Goal: Task Accomplishment & Management: Complete application form

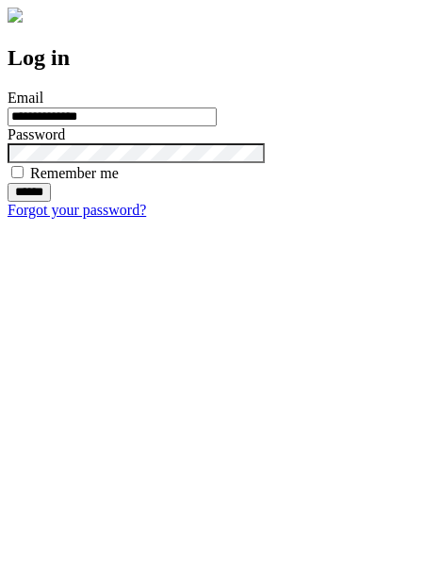
type input "**********"
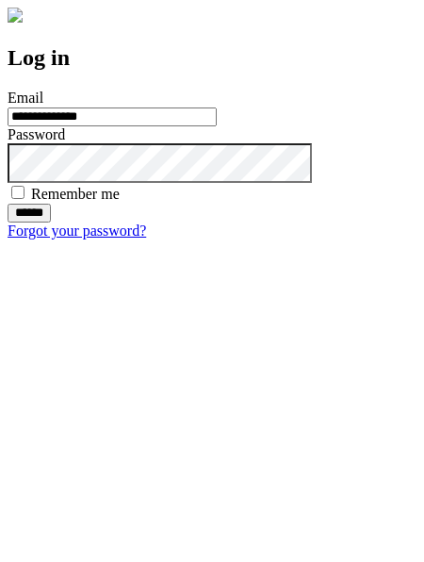
click at [51, 222] on input "******" at bounding box center [29, 213] width 43 height 19
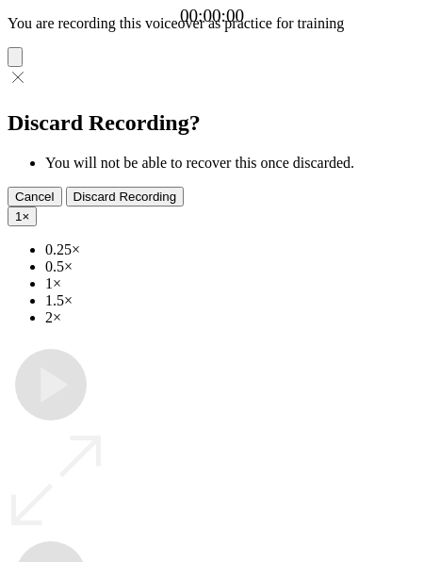
type input "**********"
